Goal: Task Accomplishment & Management: Use online tool/utility

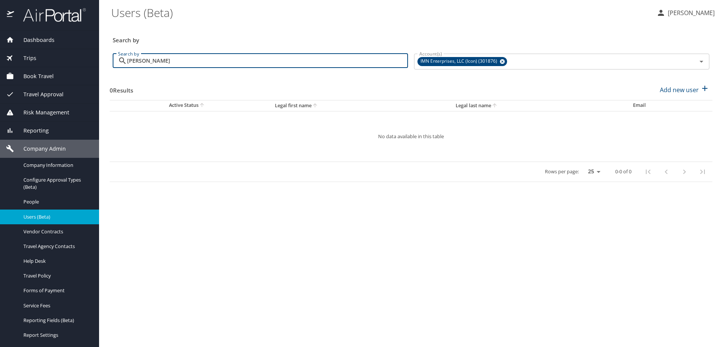
click at [224, 58] on input "patel" at bounding box center [267, 61] width 281 height 14
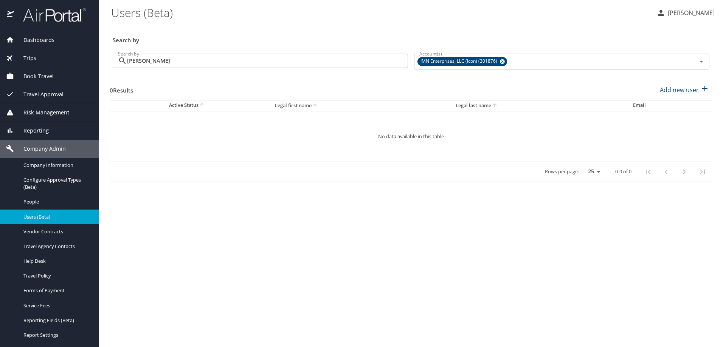
click at [33, 58] on span "Trips" at bounding box center [25, 58] width 22 height 8
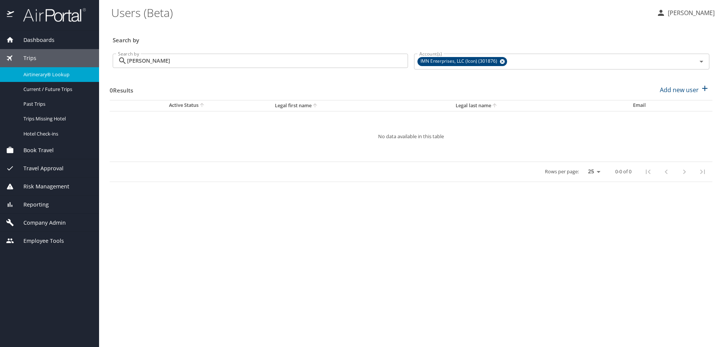
click at [43, 77] on span "Airtinerary® Lookup" at bounding box center [56, 74] width 67 height 7
